Goal: Transaction & Acquisition: Purchase product/service

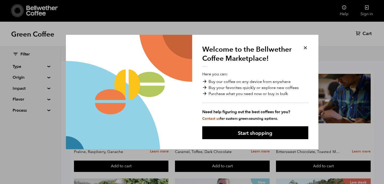
click at [304, 49] on button at bounding box center [305, 48] width 6 height 6
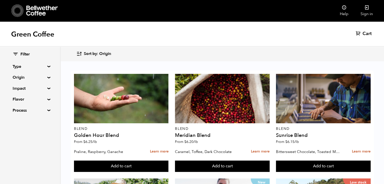
scroll to position [402, 0]
click at [43, 81] on div "Filter Type Blend Single Origin Decaf Seasonal Year Round Origin Blend Brazil B…" at bounding box center [30, 83] width 35 height 62
click at [44, 77] on summary "Origin" at bounding box center [30, 77] width 35 height 6
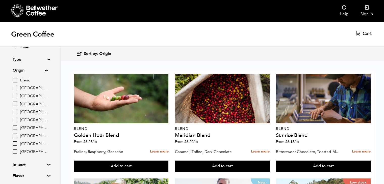
scroll to position [0, 0]
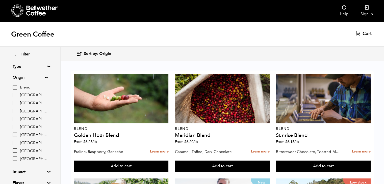
click at [47, 77] on summary "Origin" at bounding box center [30, 77] width 35 height 6
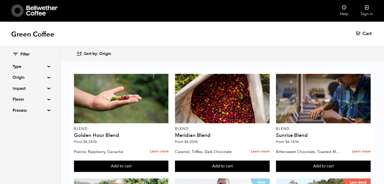
click at [46, 67] on summary "Type" at bounding box center [30, 67] width 35 height 6
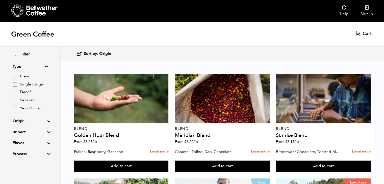
click at [43, 83] on span "Single Origin" at bounding box center [34, 85] width 28 height 6
click at [0, 0] on input "Single Origin" at bounding box center [0, 0] width 0 height 0
checkbox input "true"
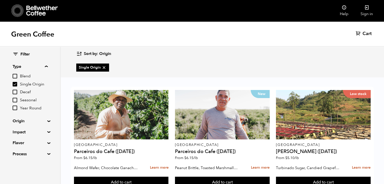
scroll to position [61, 0]
click at [31, 11] on icon at bounding box center [42, 11] width 32 height 10
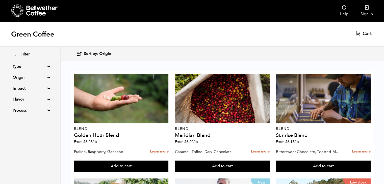
scroll to position [101, 0]
